Goal: Task Accomplishment & Management: Manage account settings

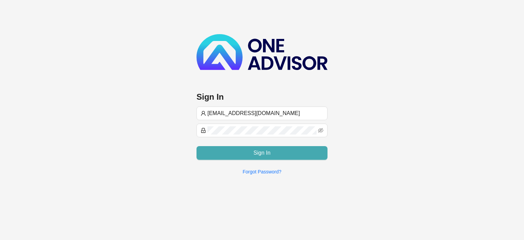
type input "[EMAIL_ADDRESS][DOMAIN_NAME]"
click at [276, 153] on button "Sign In" at bounding box center [261, 153] width 131 height 14
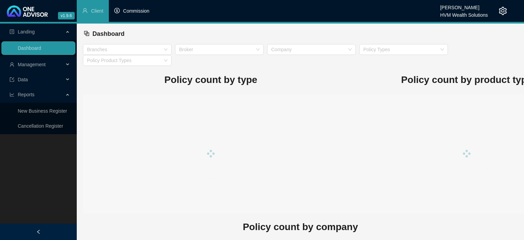
click at [149, 11] on li "Commission" at bounding box center [132, 11] width 46 height 22
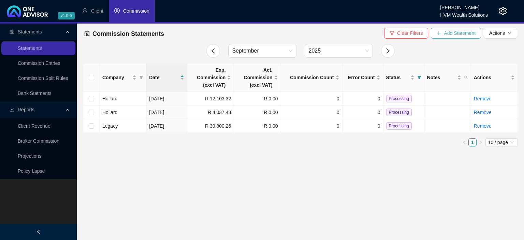
click at [451, 32] on span "Add Statement" at bounding box center [459, 32] width 32 height 7
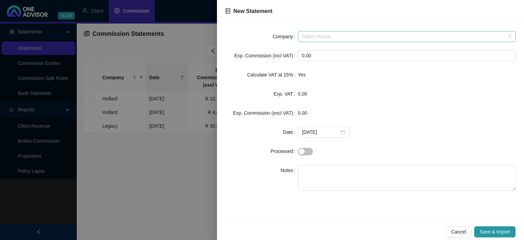
click at [309, 35] on span "Admin House" at bounding box center [407, 36] width 210 height 10
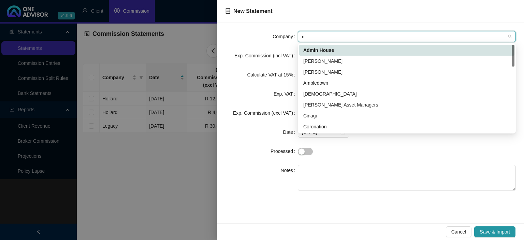
type input "ni"
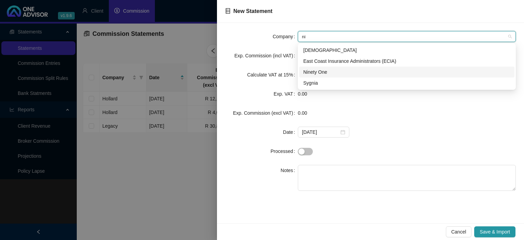
click at [315, 73] on div "Ninety One" at bounding box center [406, 71] width 207 height 7
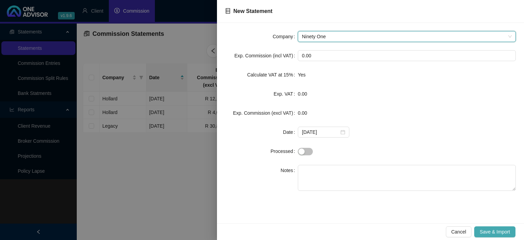
click at [488, 232] on span "Save & Import" at bounding box center [494, 231] width 30 height 7
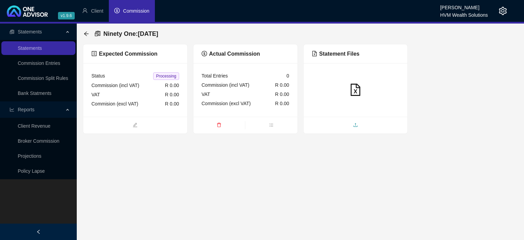
click at [353, 127] on span "upload" at bounding box center [355, 125] width 104 height 7
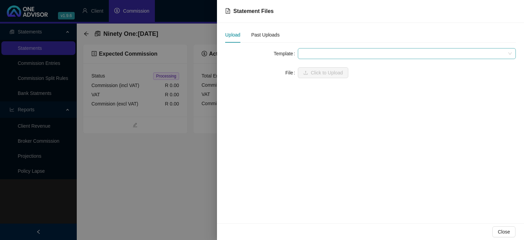
click at [305, 51] on span at bounding box center [407, 53] width 210 height 10
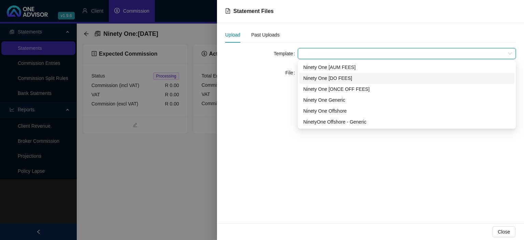
click at [316, 76] on div "Ninety One [DO FEES]" at bounding box center [406, 77] width 207 height 7
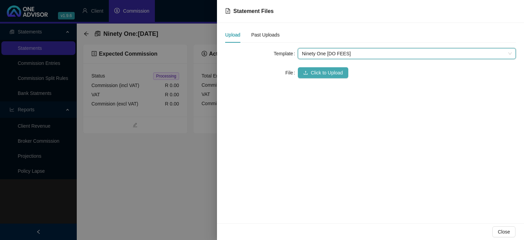
click at [315, 70] on span "Click to Upload" at bounding box center [326, 72] width 32 height 7
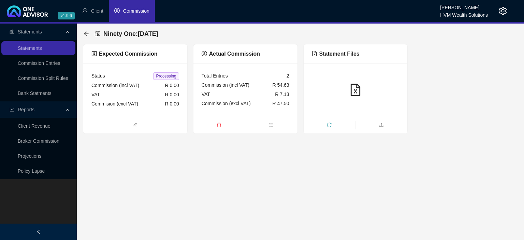
click at [82, 32] on div "Ninety One : [DATE] Expected Commission Status Processing Commission (incl VAT)…" at bounding box center [300, 79] width 447 height 110
click at [86, 32] on icon "arrow-left" at bounding box center [86, 33] width 4 height 4
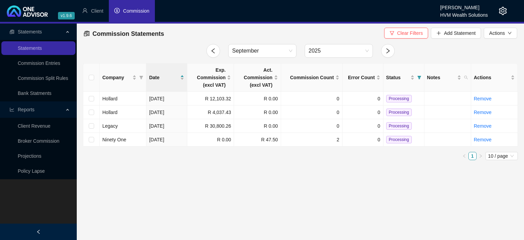
click at [501, 12] on icon "setting" at bounding box center [502, 11] width 8 height 8
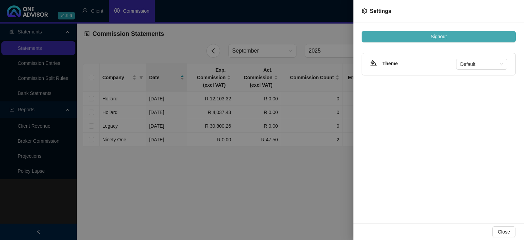
click at [422, 37] on button "Signout" at bounding box center [438, 36] width 154 height 11
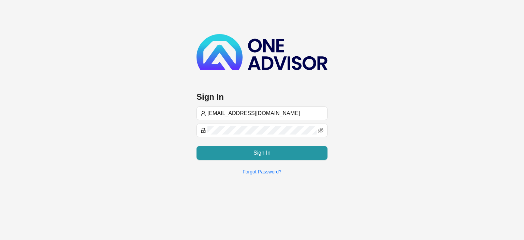
type input "[EMAIL_ADDRESS][DOMAIN_NAME]"
